Goal: Task Accomplishment & Management: Use online tool/utility

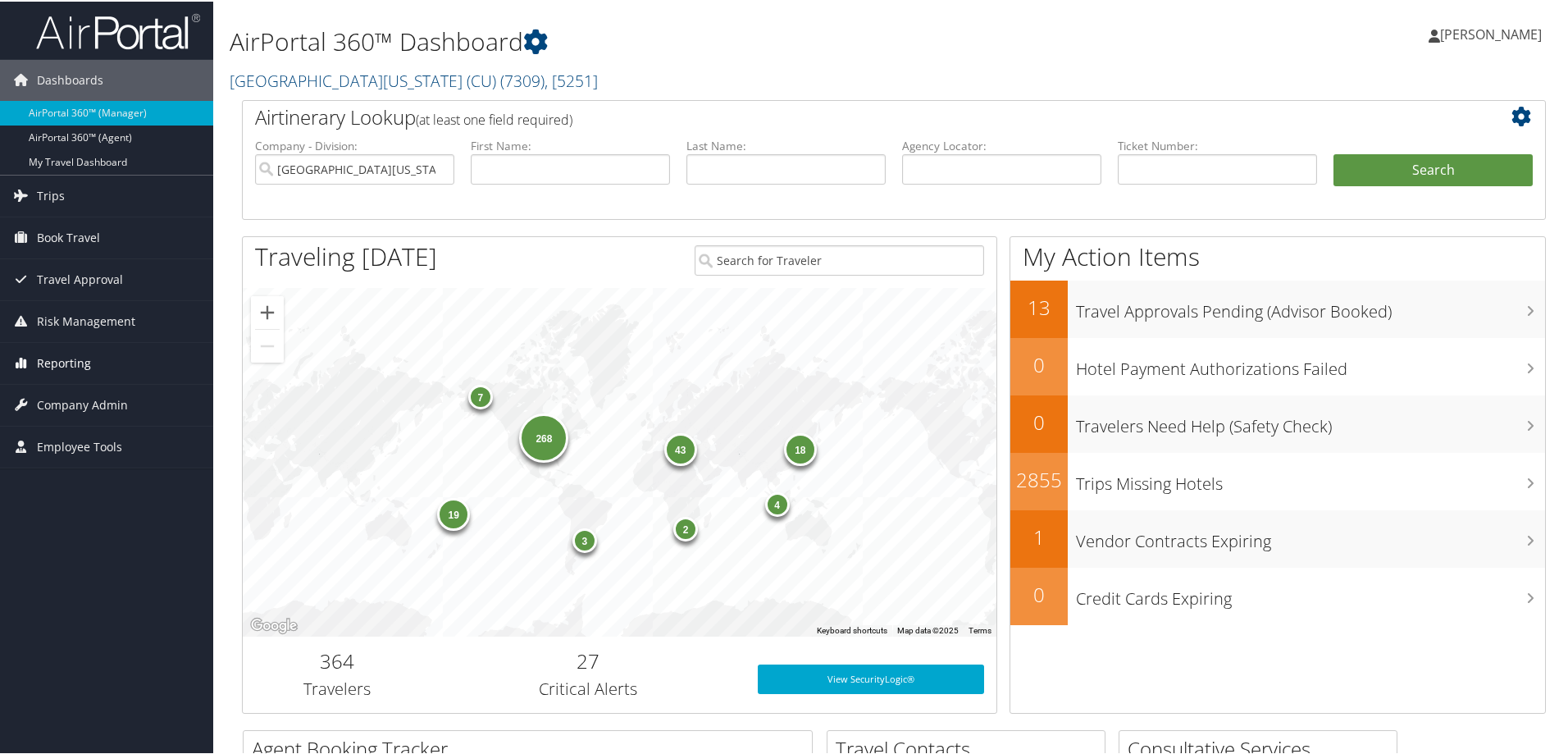
click at [61, 363] on span "Reporting" at bounding box center [64, 362] width 54 height 41
click at [68, 391] on link "Unused Tickets" at bounding box center [107, 395] width 214 height 25
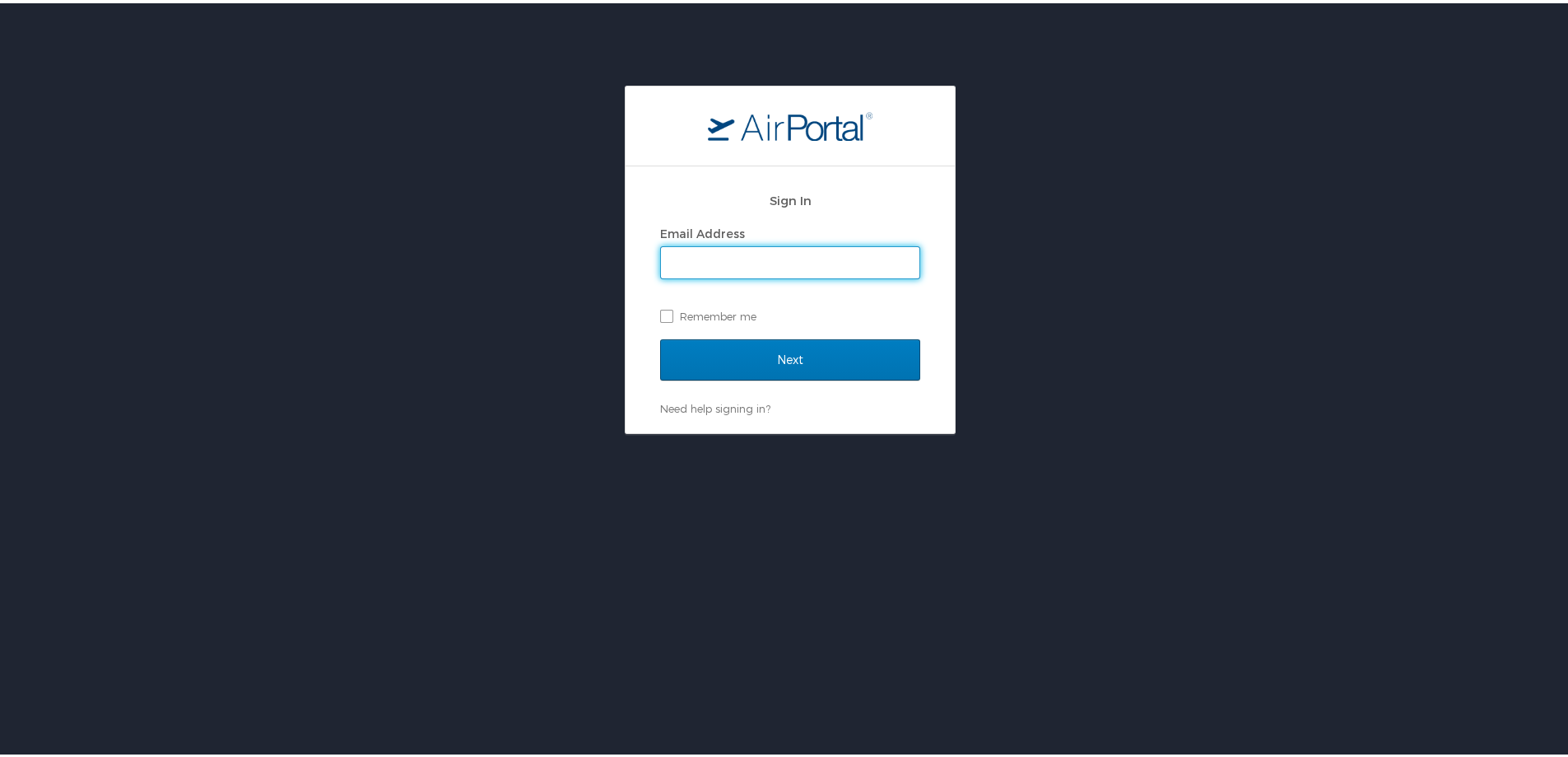
type input "[PERSON_NAME][EMAIL_ADDRESS][PERSON_NAME][DOMAIN_NAME]"
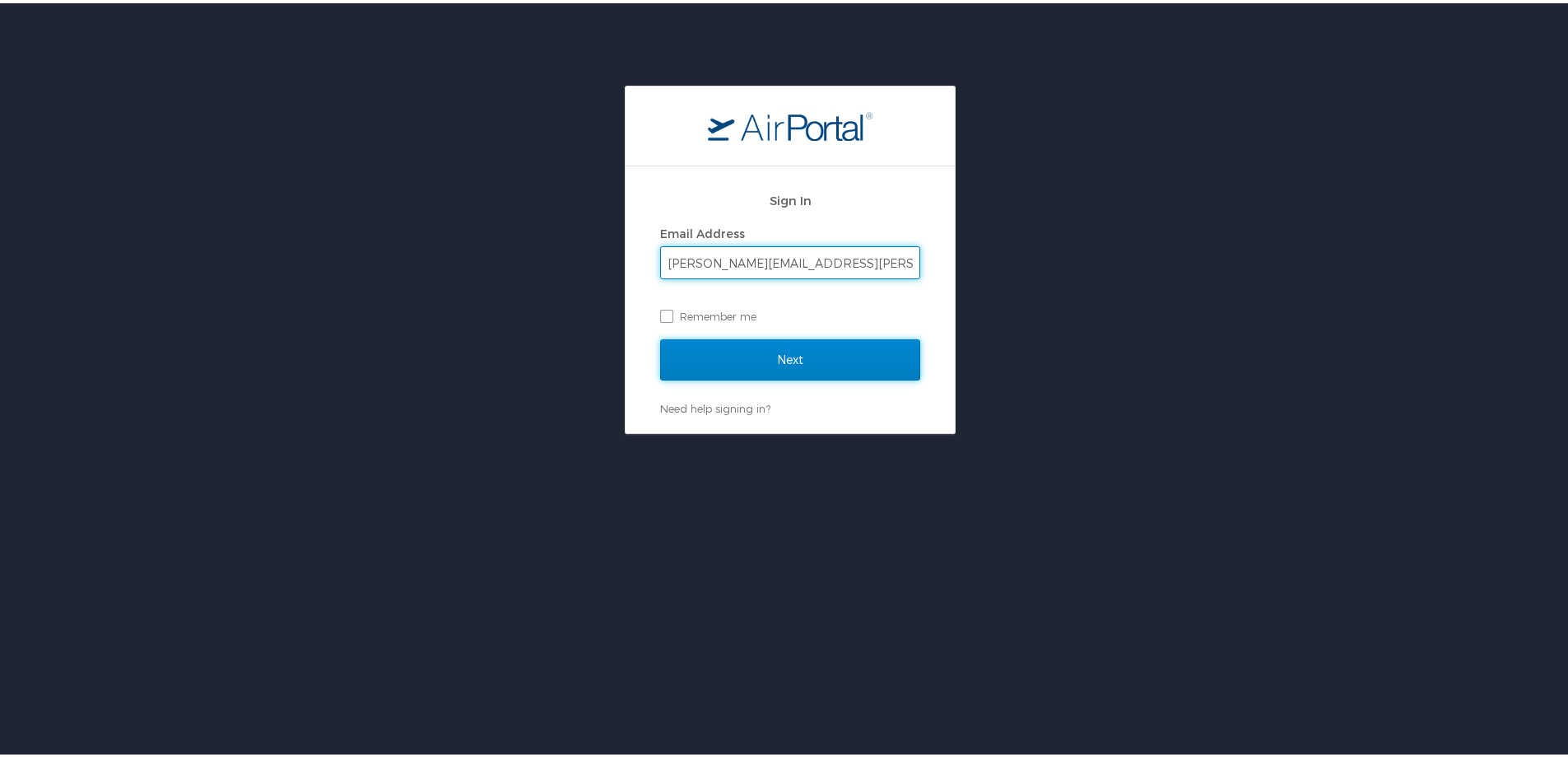
click at [799, 356] on input "Next" at bounding box center [790, 357] width 260 height 41
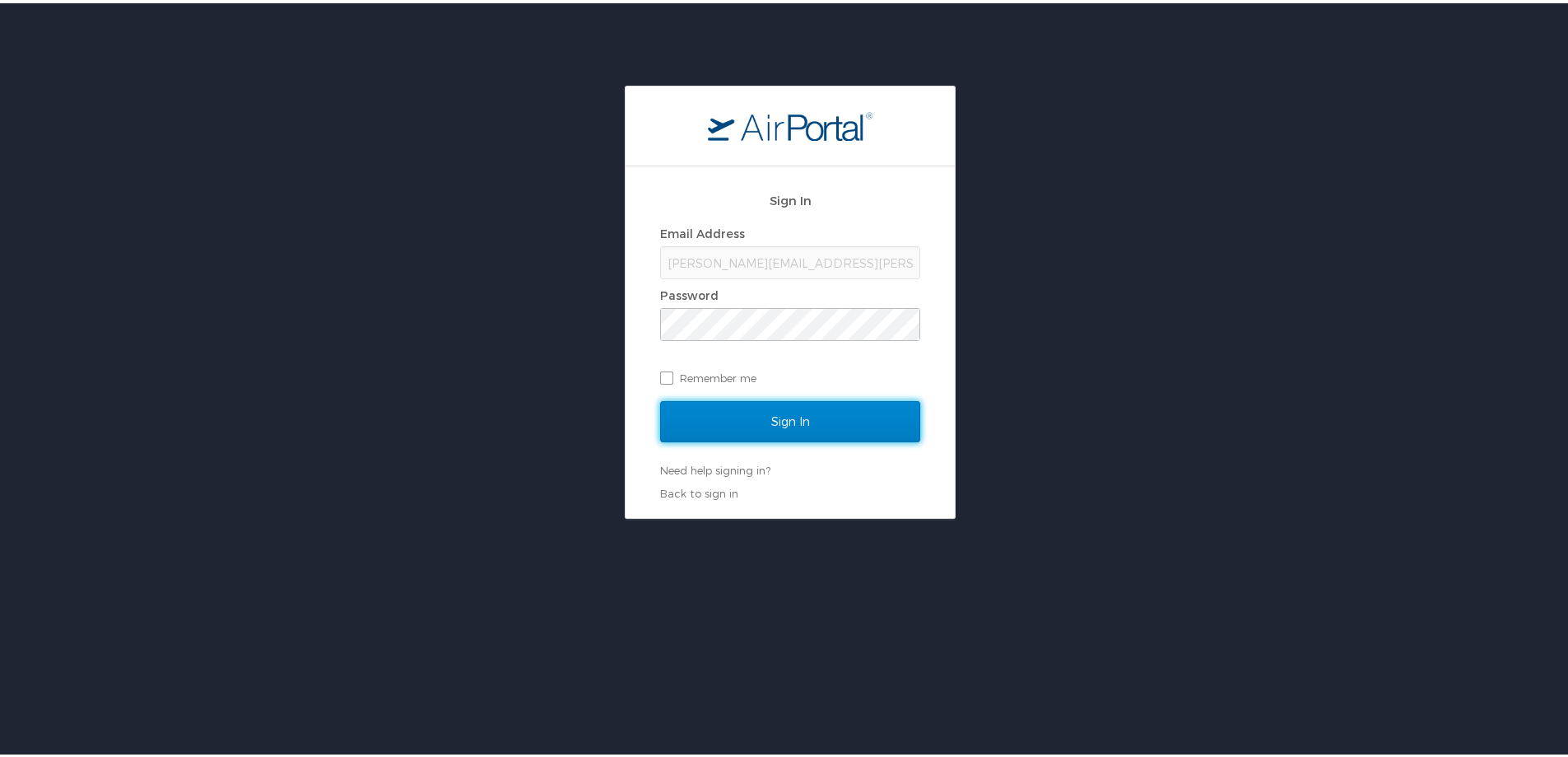
click at [793, 417] on input "Sign In" at bounding box center [790, 419] width 260 height 41
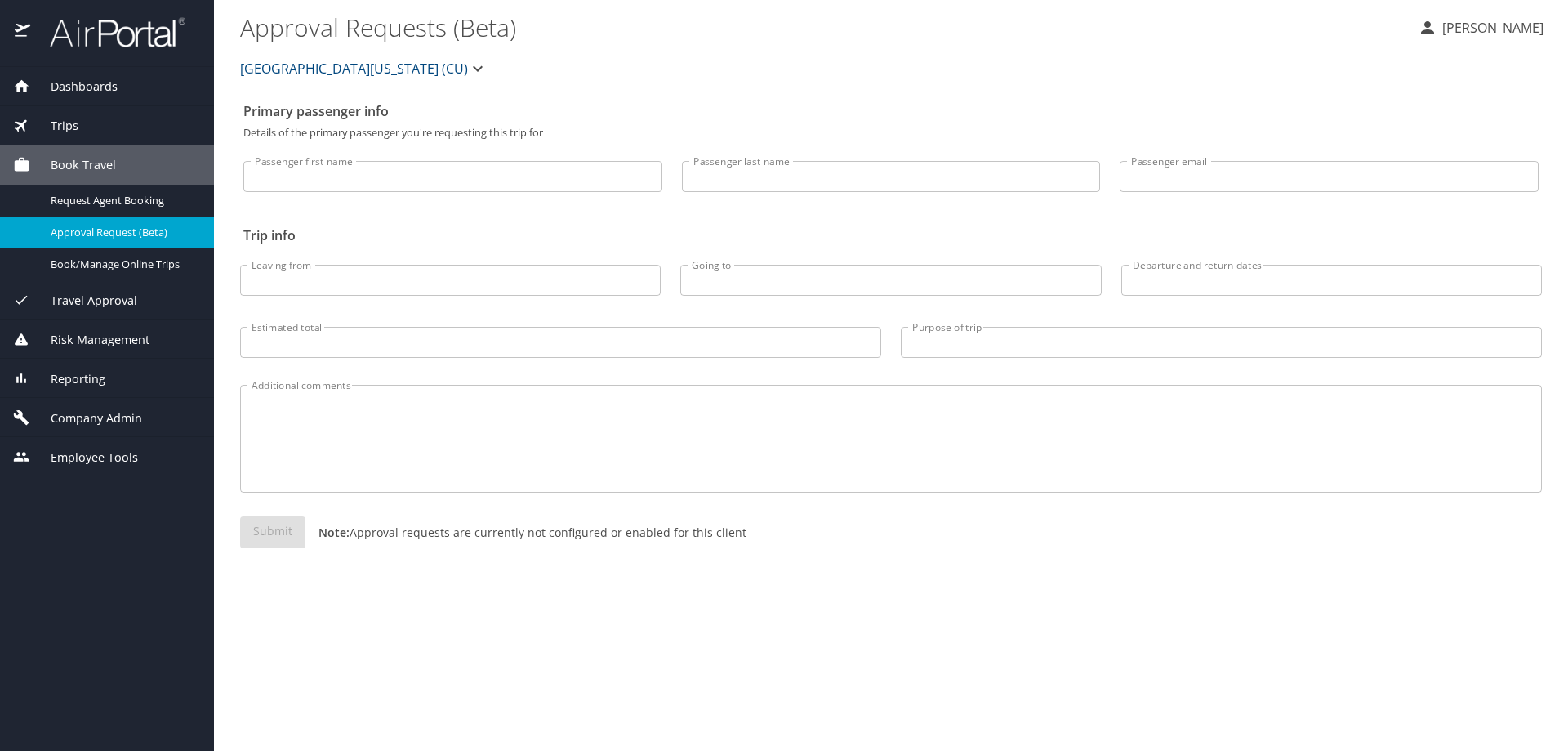
click at [80, 380] on span "Reporting" at bounding box center [67, 378] width 75 height 18
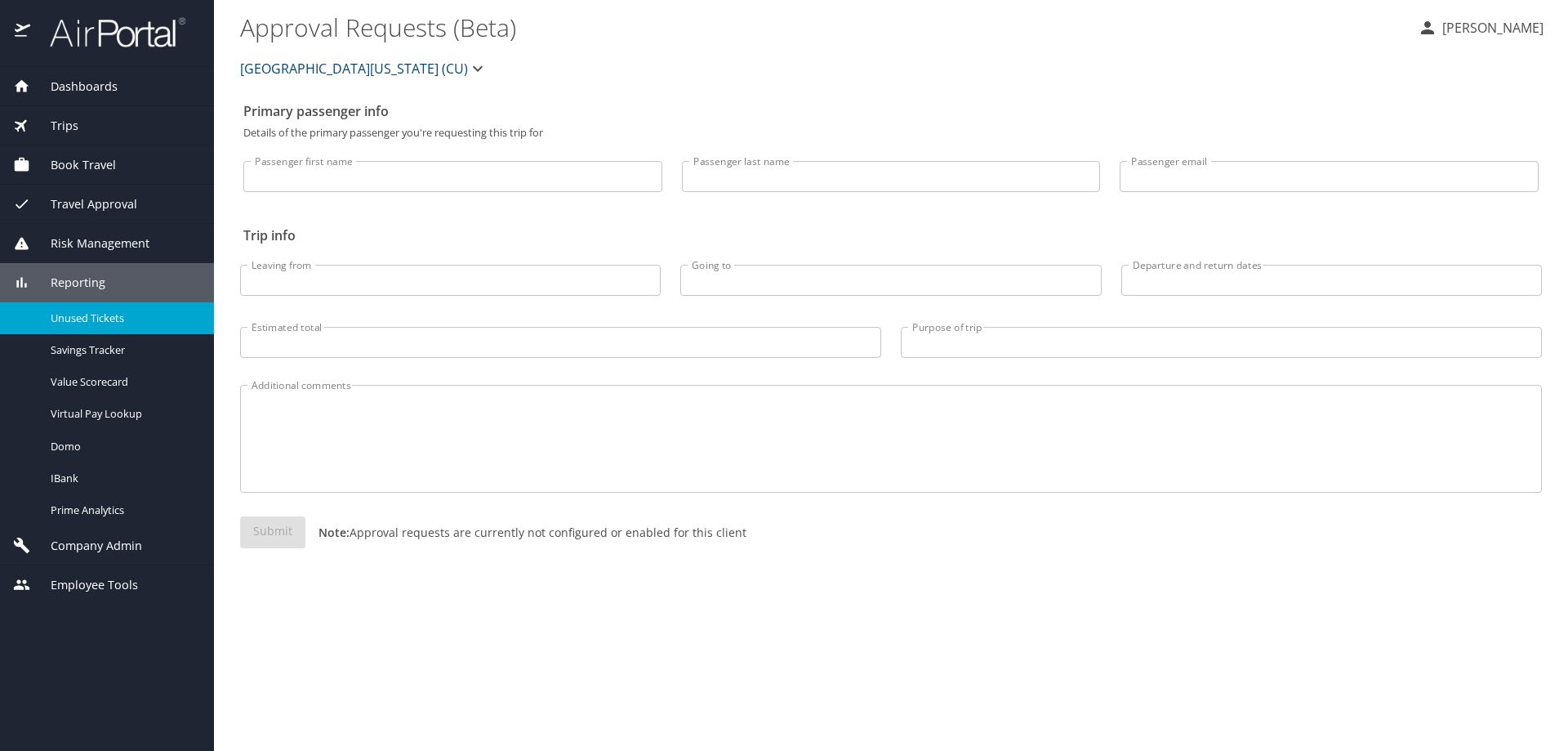
click at [97, 318] on span "Unused Tickets" at bounding box center [123, 318] width 144 height 16
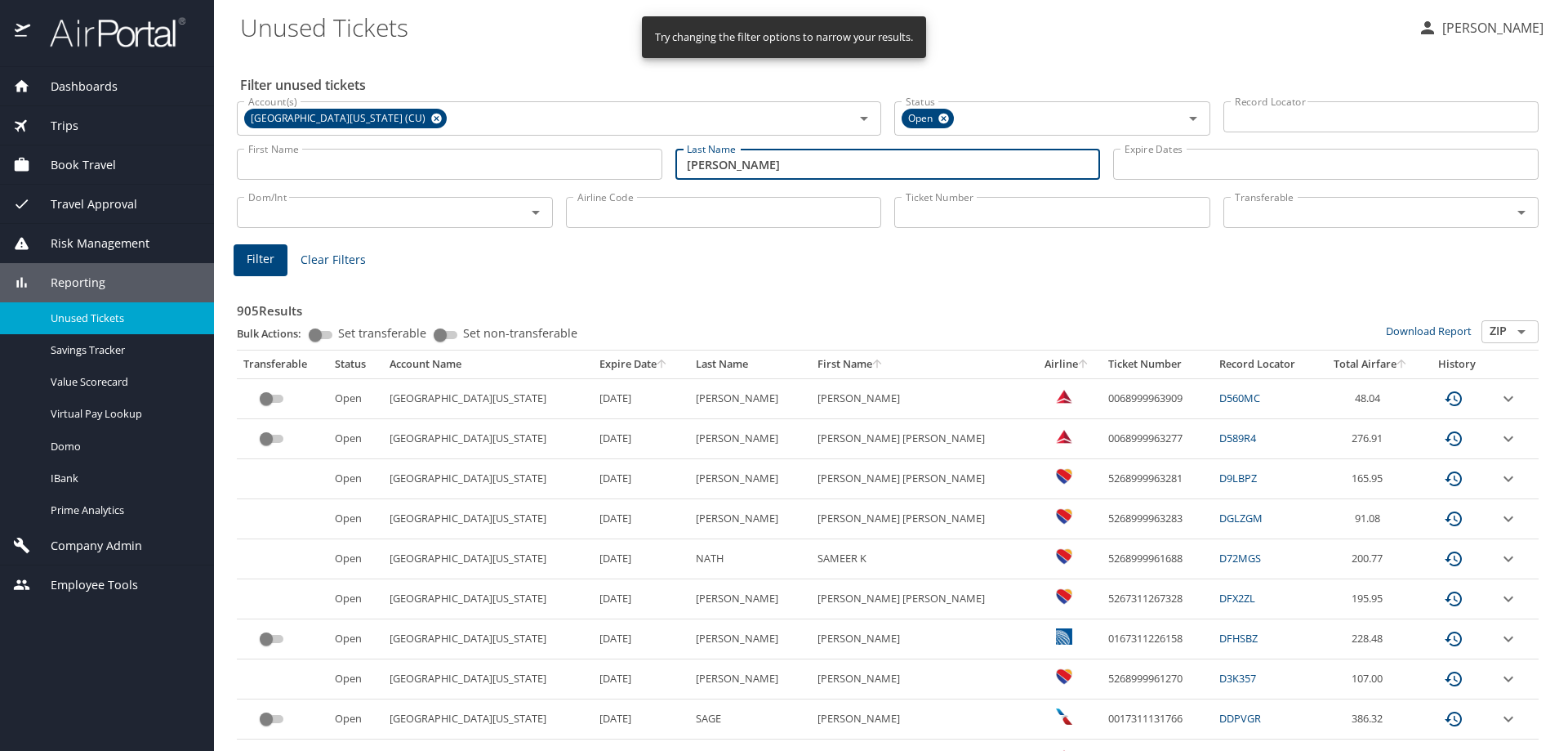
type input "GREENBAUM"
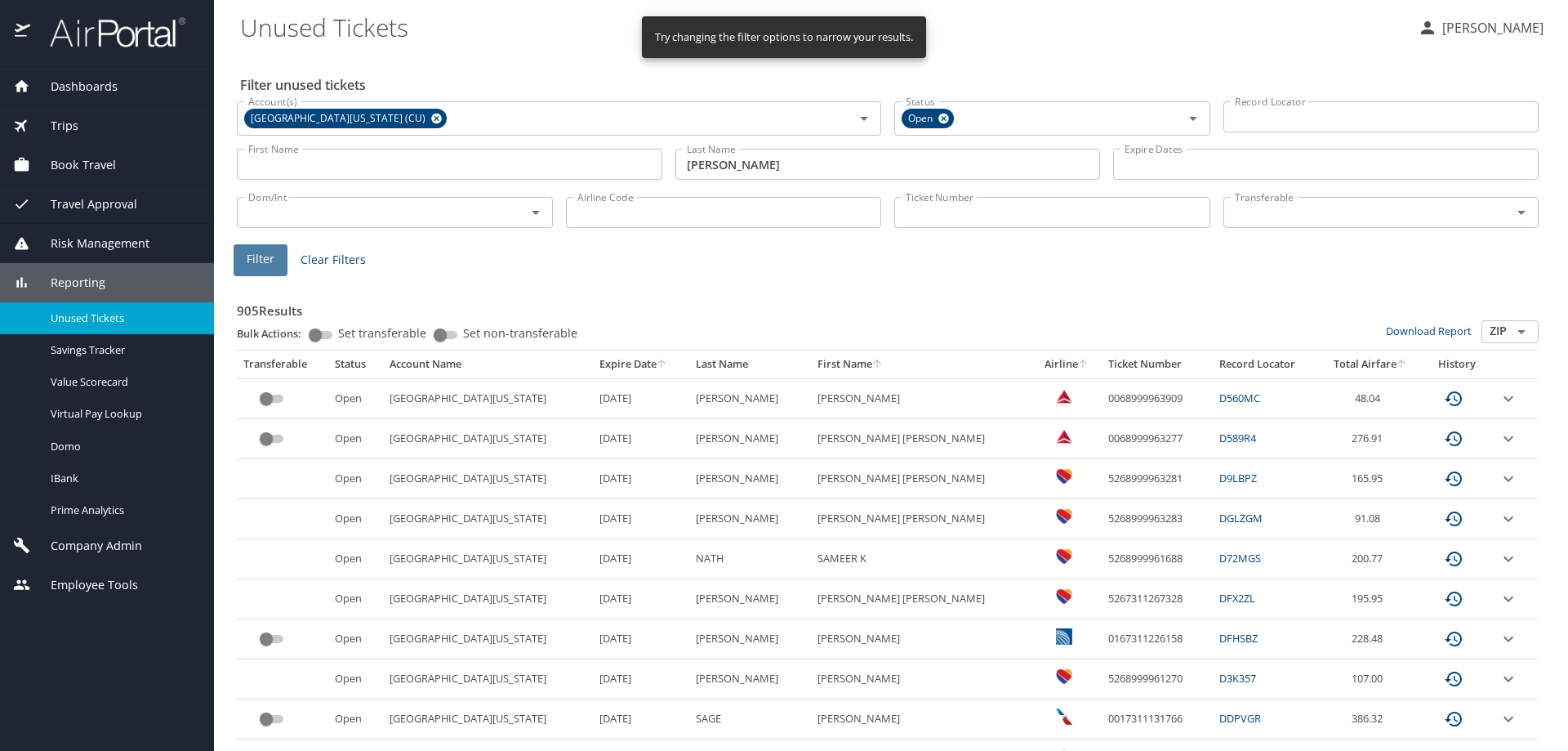
click at [267, 250] on span "Filter" at bounding box center [261, 259] width 28 height 20
